Goal: Use online tool/utility: Utilize a website feature to perform a specific function

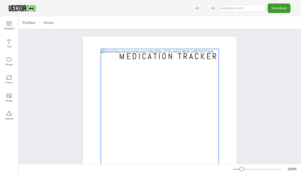
click at [188, 73] on div at bounding box center [160, 135] width 118 height 173
click at [188, 72] on div at bounding box center [160, 135] width 118 height 173
click at [167, 40] on icon at bounding box center [168, 39] width 6 height 6
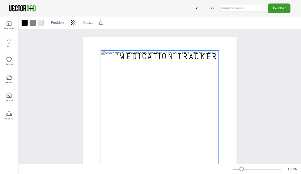
click at [159, 89] on div at bounding box center [160, 137] width 118 height 173
click at [188, 74] on div at bounding box center [160, 137] width 118 height 173
click at [184, 73] on div at bounding box center [160, 137] width 118 height 173
click at [156, 66] on div at bounding box center [160, 137] width 118 height 173
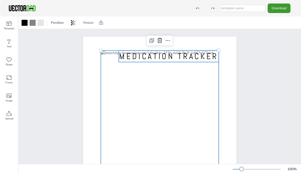
click at [148, 57] on span "MEDICATION TRACKER" at bounding box center [168, 56] width 99 height 11
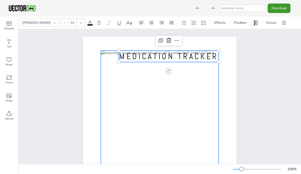
click at [188, 74] on div at bounding box center [160, 137] width 118 height 173
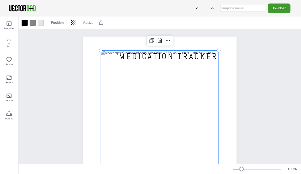
click at [187, 87] on div at bounding box center [160, 137] width 118 height 173
click at [183, 108] on div at bounding box center [160, 137] width 118 height 173
click at [160, 90] on div at bounding box center [160, 137] width 118 height 173
click at [154, 80] on div at bounding box center [160, 137] width 118 height 173
click at [189, 82] on div at bounding box center [160, 137] width 118 height 173
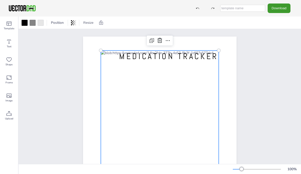
click at [189, 73] on div at bounding box center [160, 137] width 118 height 173
click at [8, 43] on icon at bounding box center [9, 42] width 6 height 6
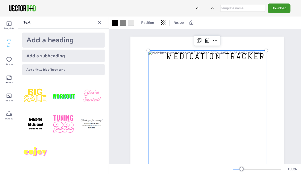
click at [101, 23] on icon at bounding box center [99, 22] width 5 height 5
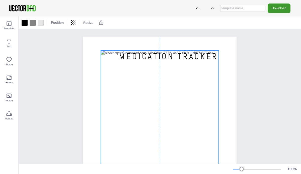
click at [175, 78] on div at bounding box center [160, 137] width 118 height 173
click at [189, 74] on div at bounding box center [160, 137] width 118 height 173
